Goal: Answer question/provide support

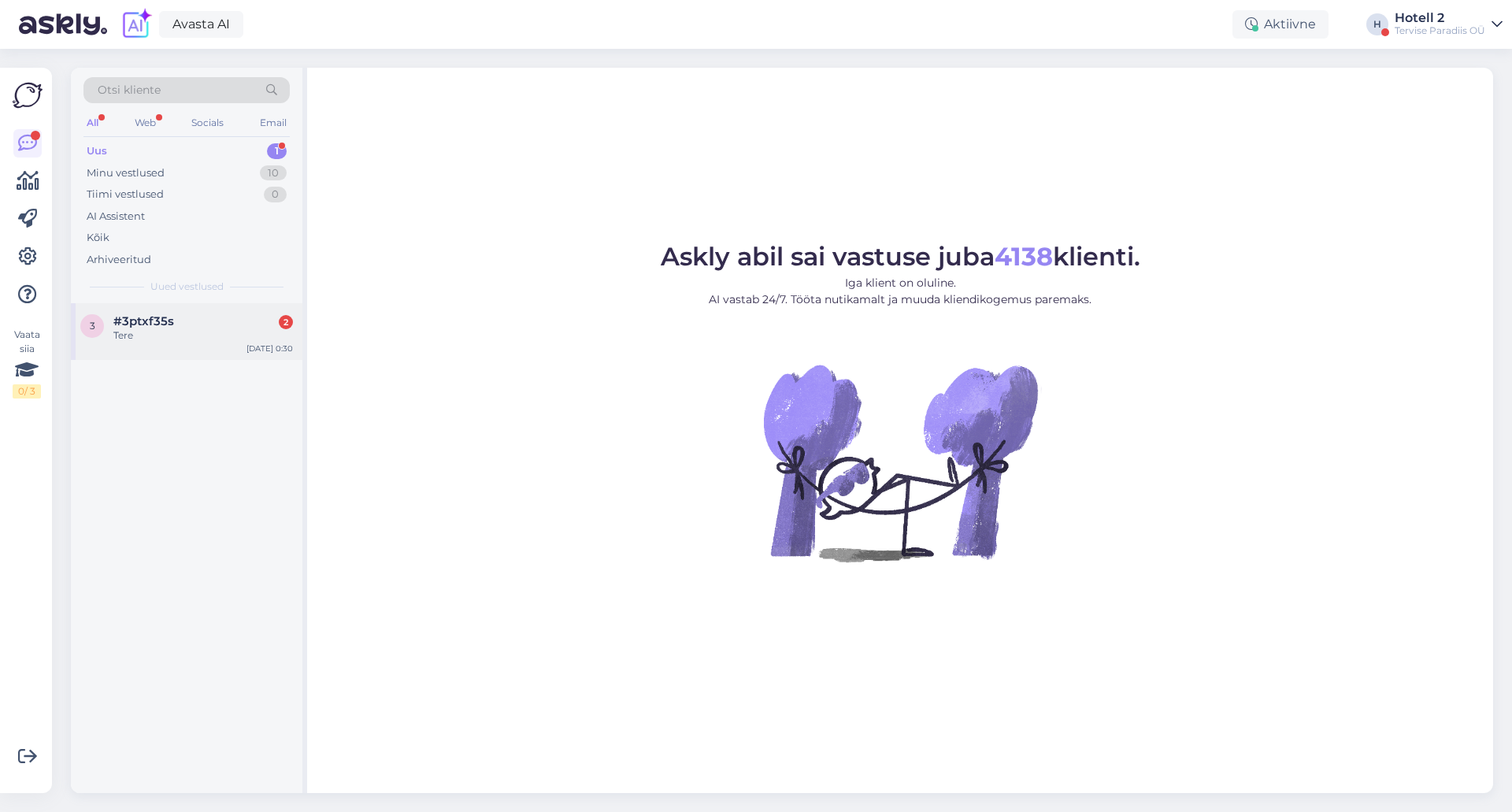
click at [205, 324] on div "#3ptxf35s 2" at bounding box center [203, 321] width 179 height 14
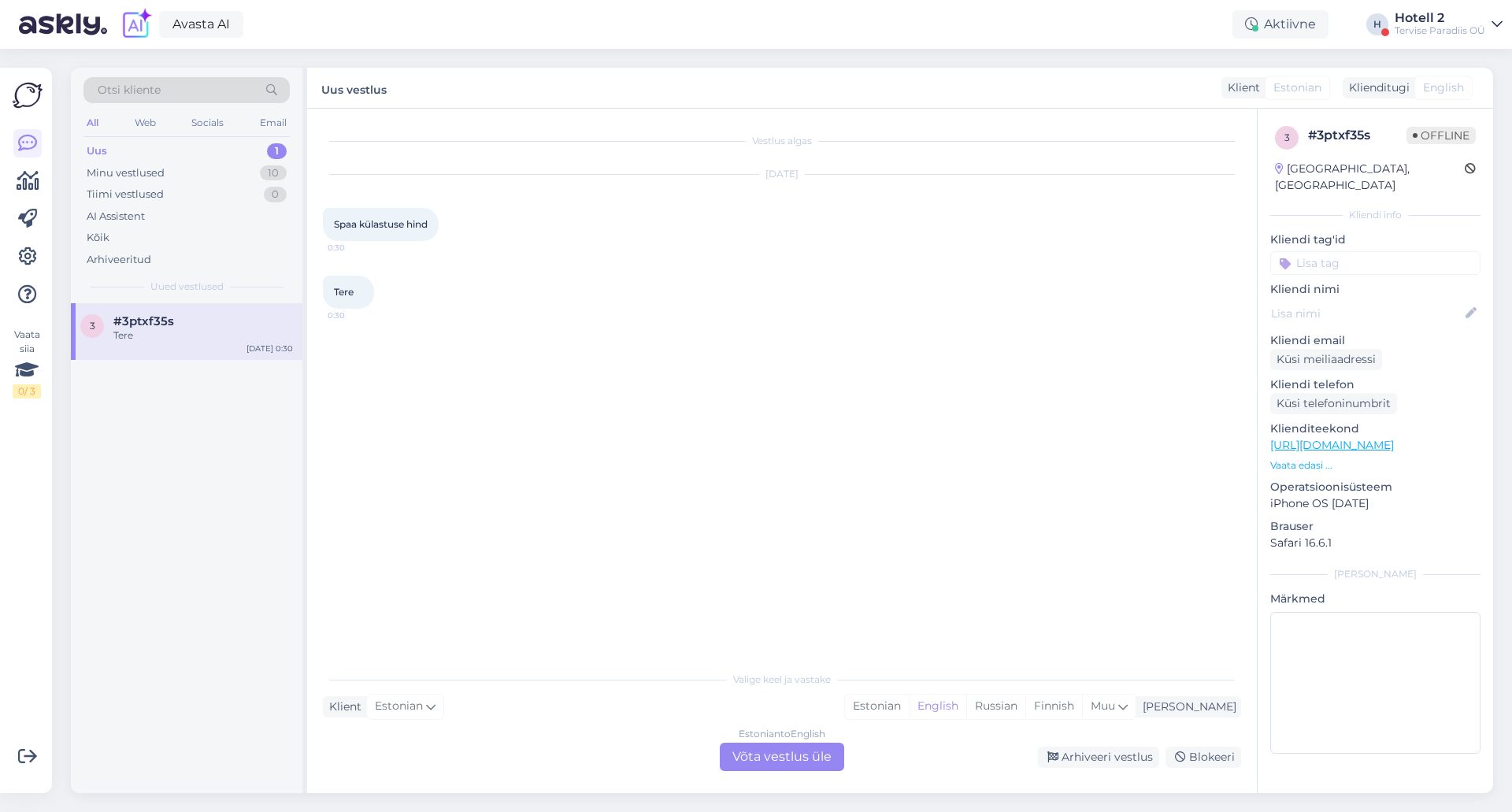
click at [770, 749] on div "Estonian to English Võta vestlus üle" at bounding box center [782, 756] width 124 height 28
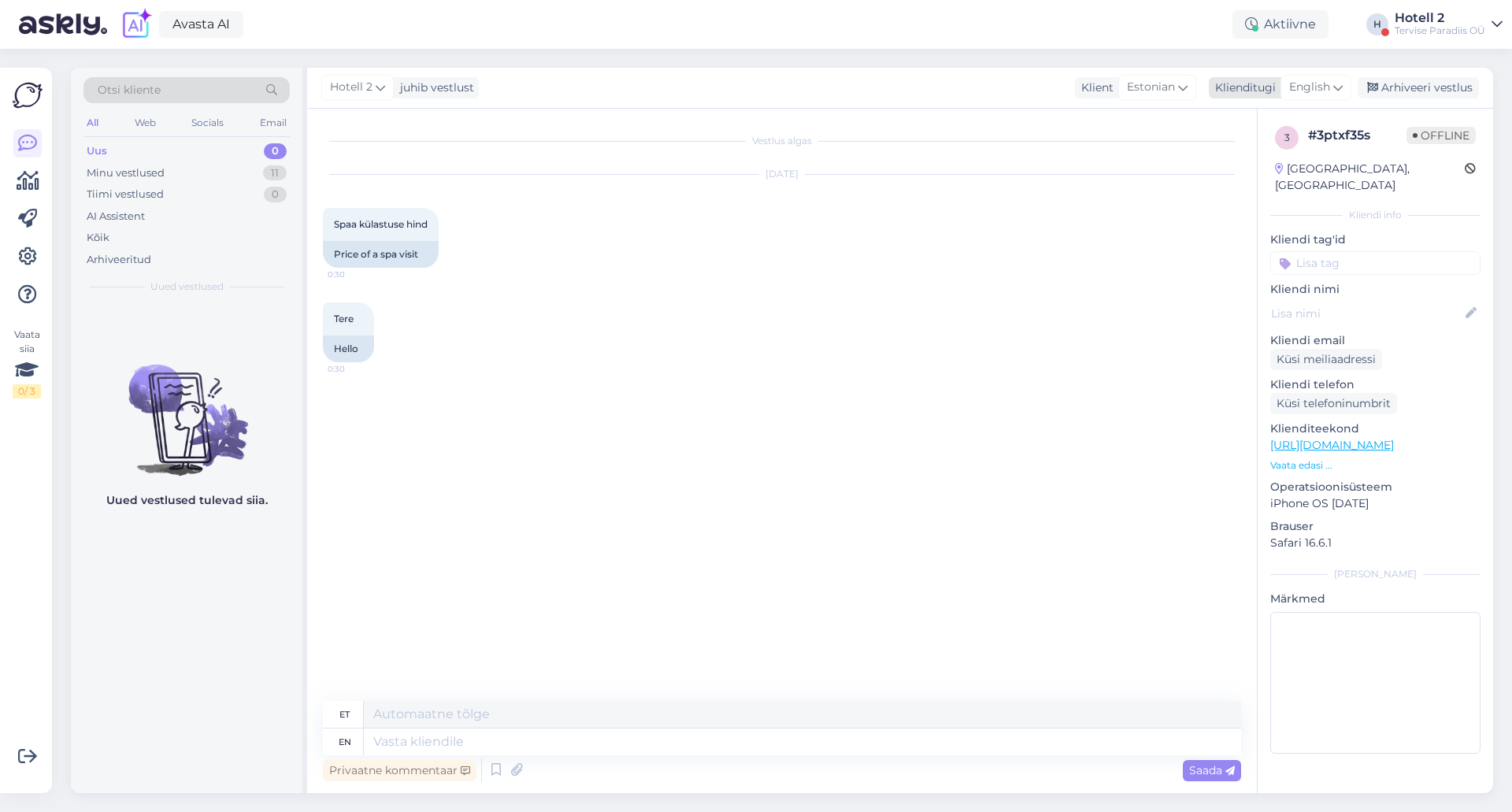
click at [1326, 81] on span "English" at bounding box center [1310, 87] width 41 height 17
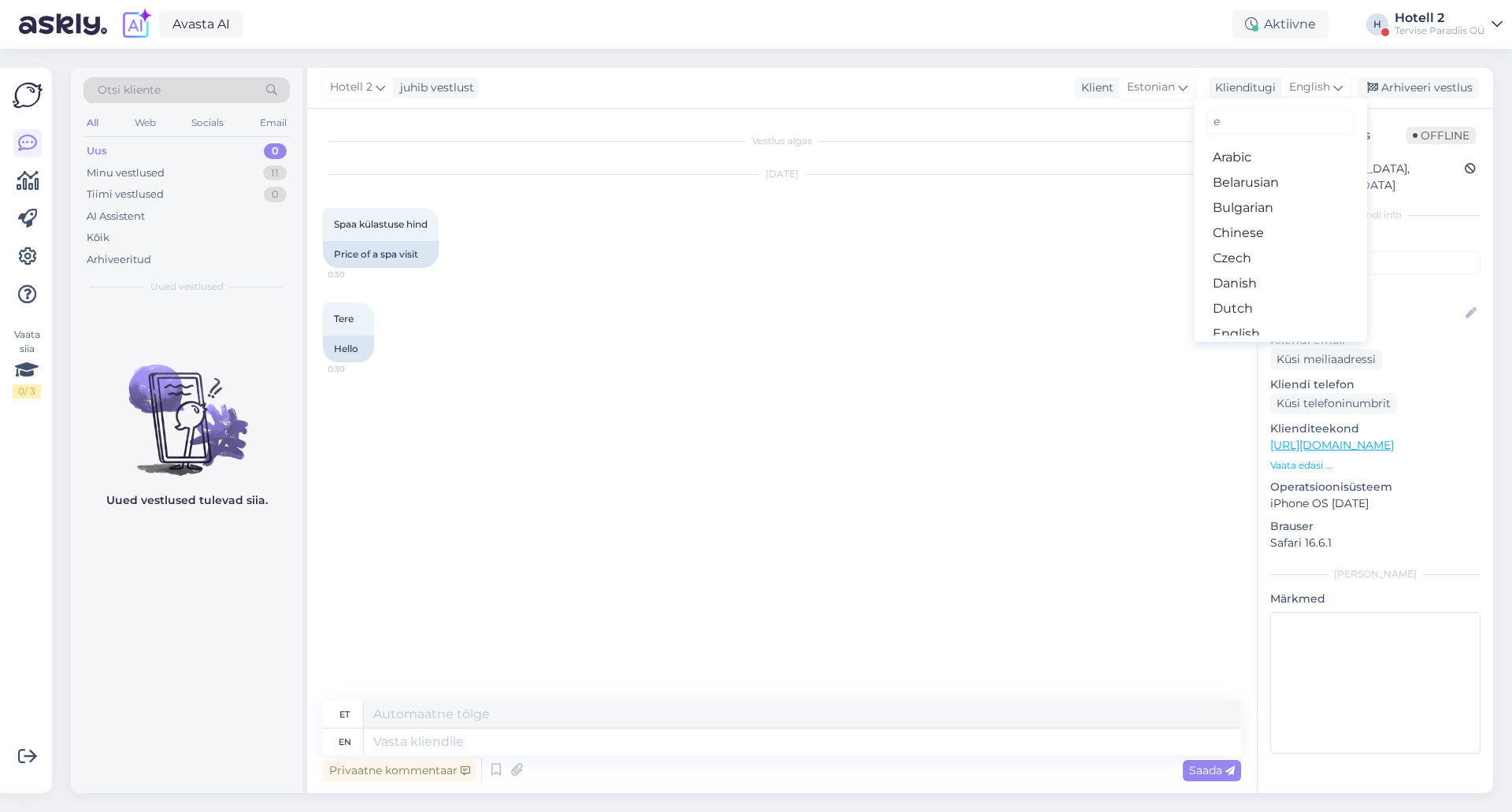
type input "es"
click at [1255, 170] on link "Estonian" at bounding box center [1281, 183] width 174 height 26
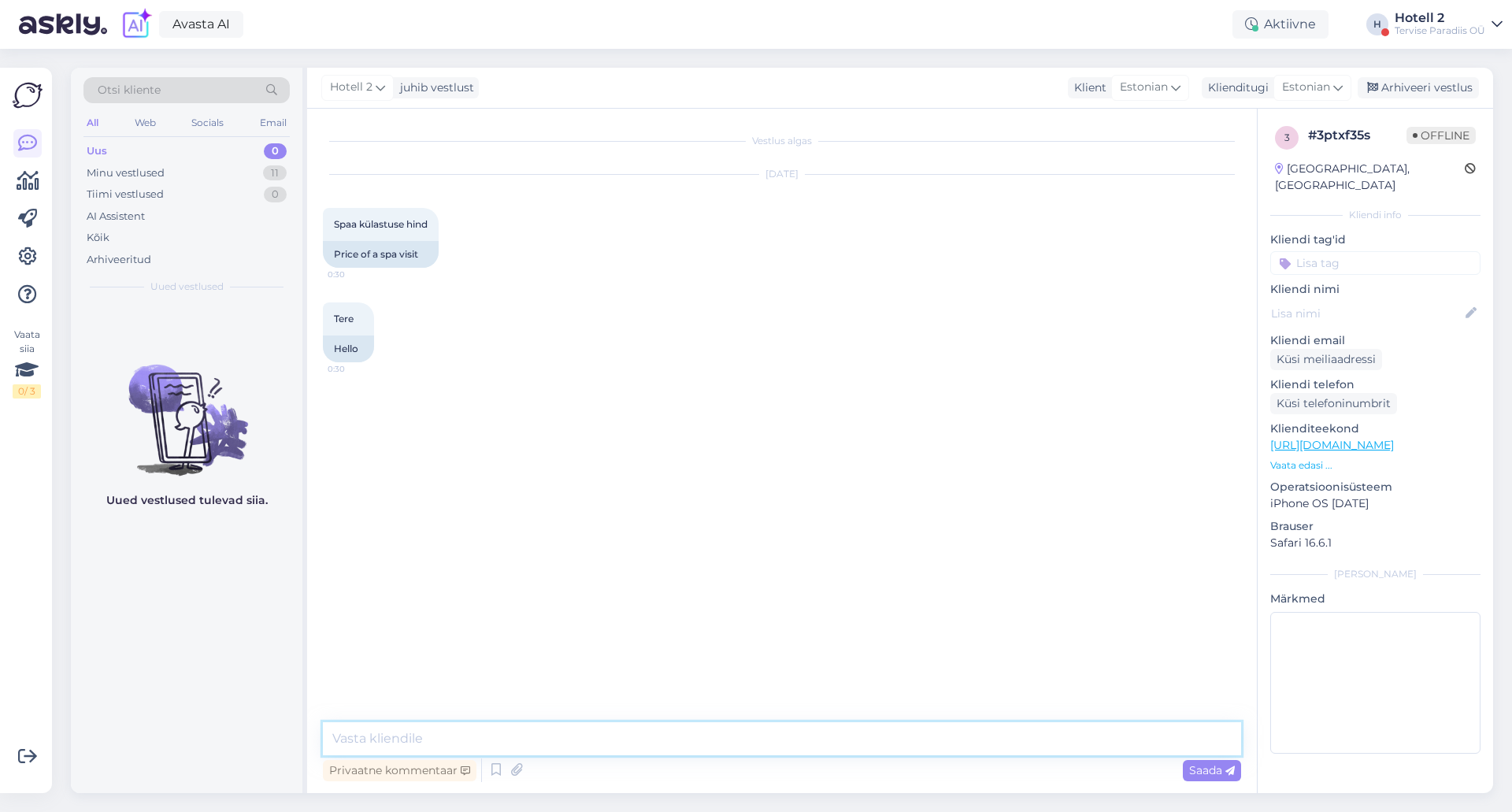
click at [416, 746] on textarea at bounding box center [782, 738] width 919 height 33
paste textarea "[URL][DOMAIN_NAME]"
type textarea "Tere! Siin on link kus on hinnakiri: [URL][DOMAIN_NAME]"
